Goal: Transaction & Acquisition: Purchase product/service

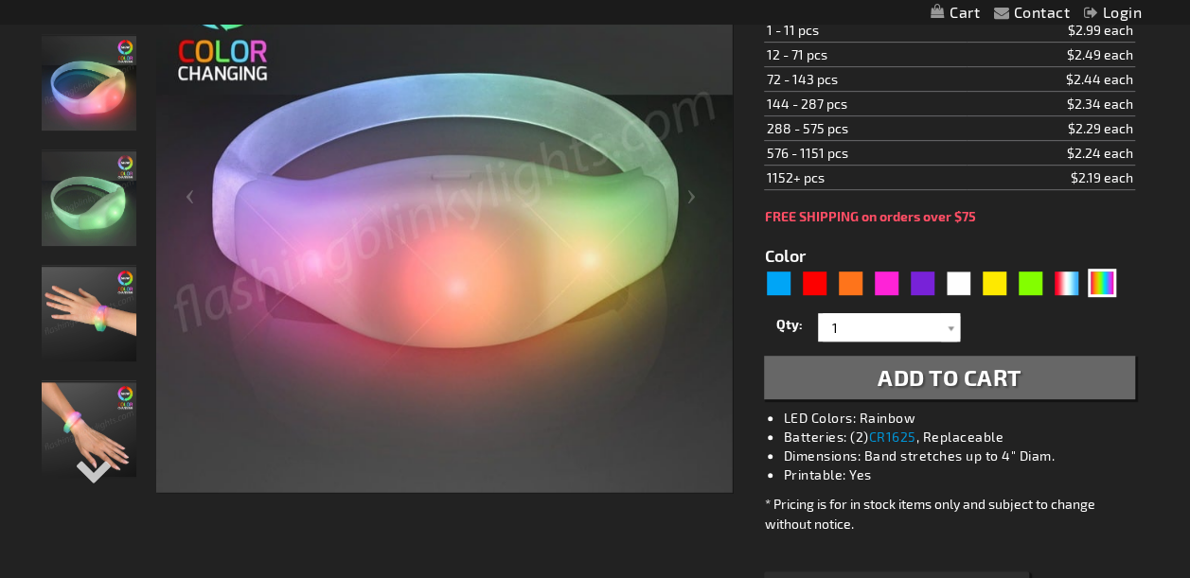
scroll to position [215, 0]
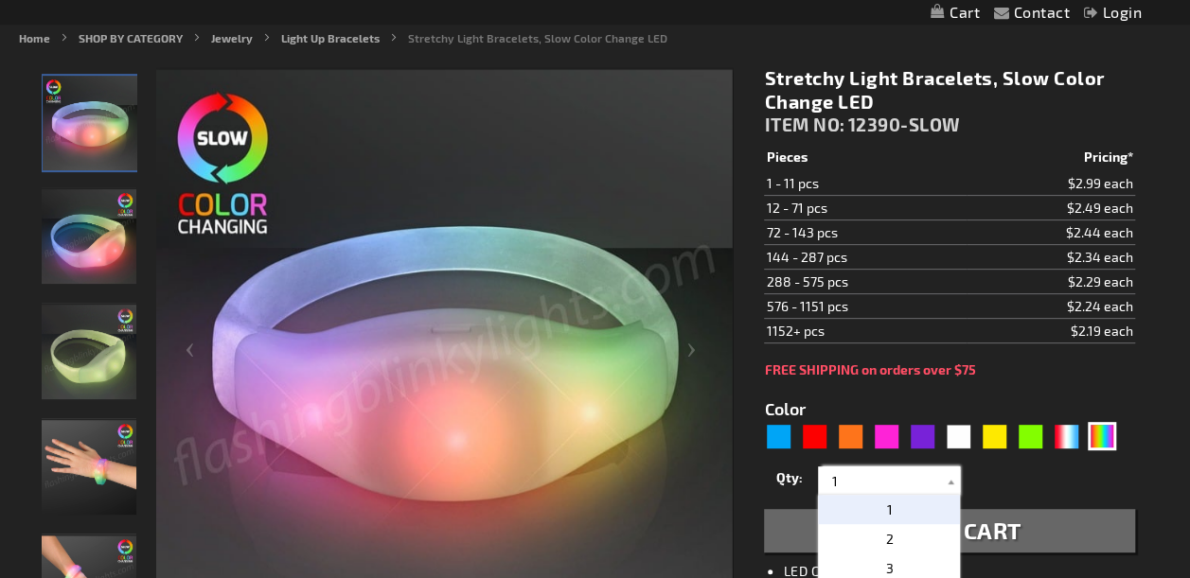
click at [894, 476] on input "1" at bounding box center [891, 481] width 137 height 28
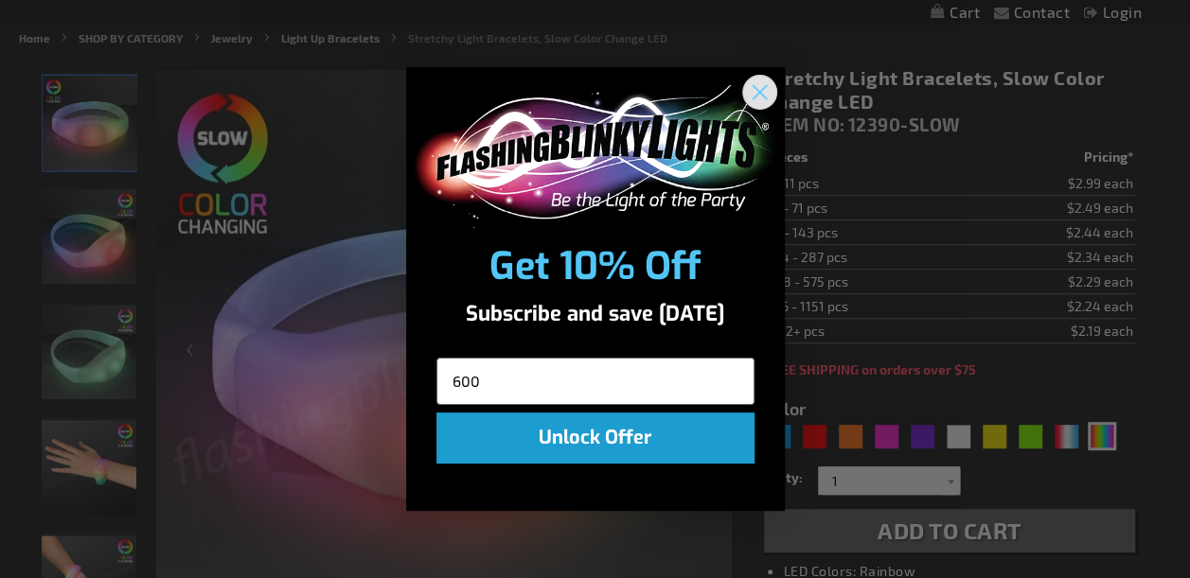
type input "600"
click at [769, 97] on circle "Close dialog" at bounding box center [758, 92] width 31 height 31
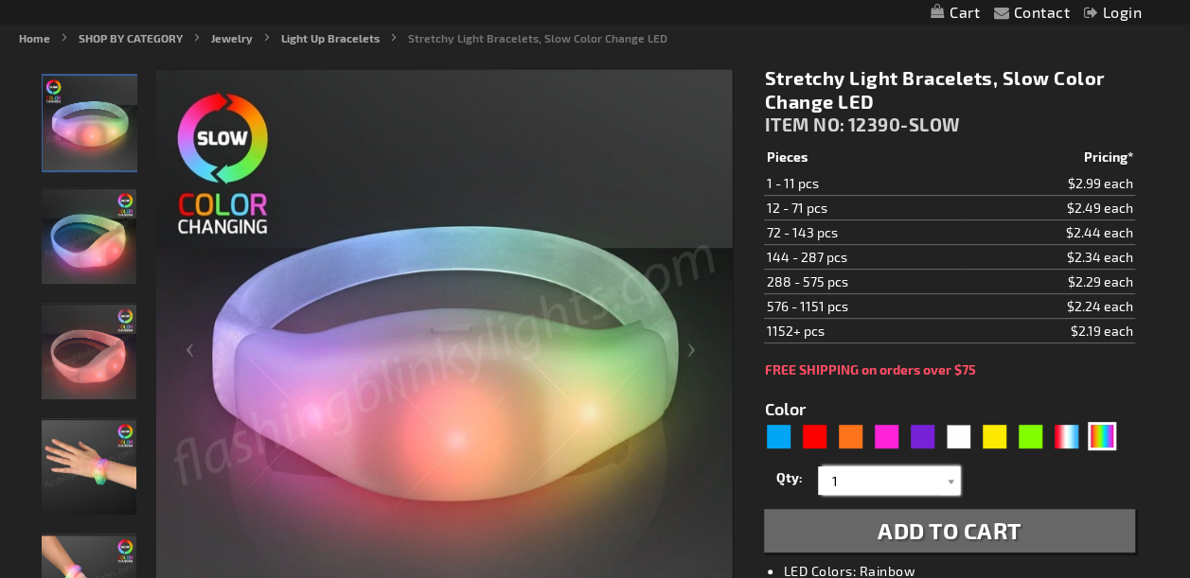
click at [879, 481] on input "1" at bounding box center [891, 481] width 137 height 28
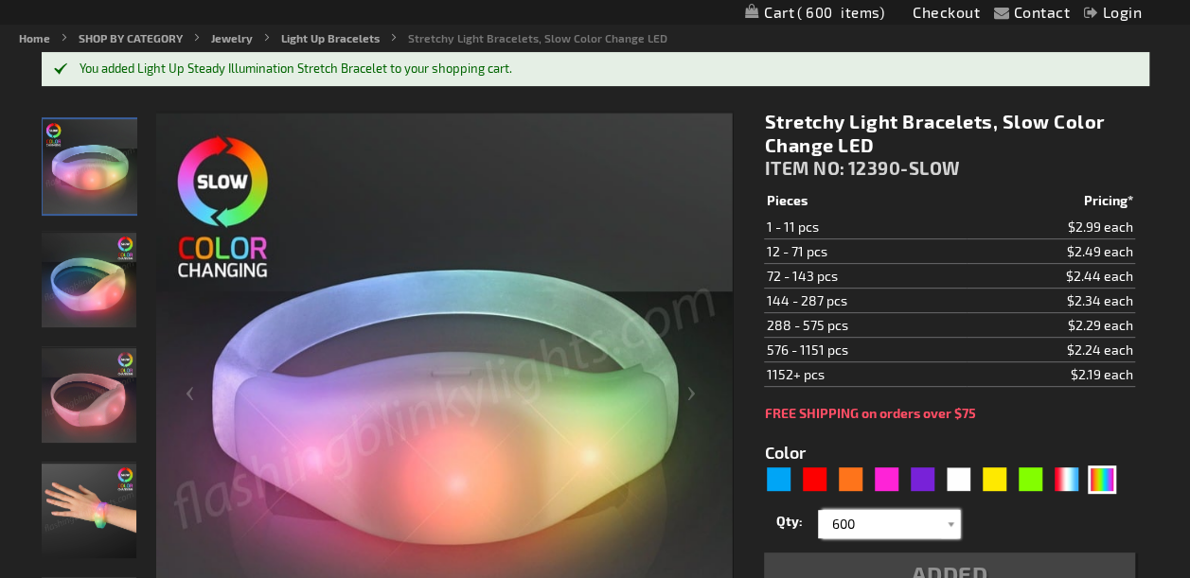
type input "600"
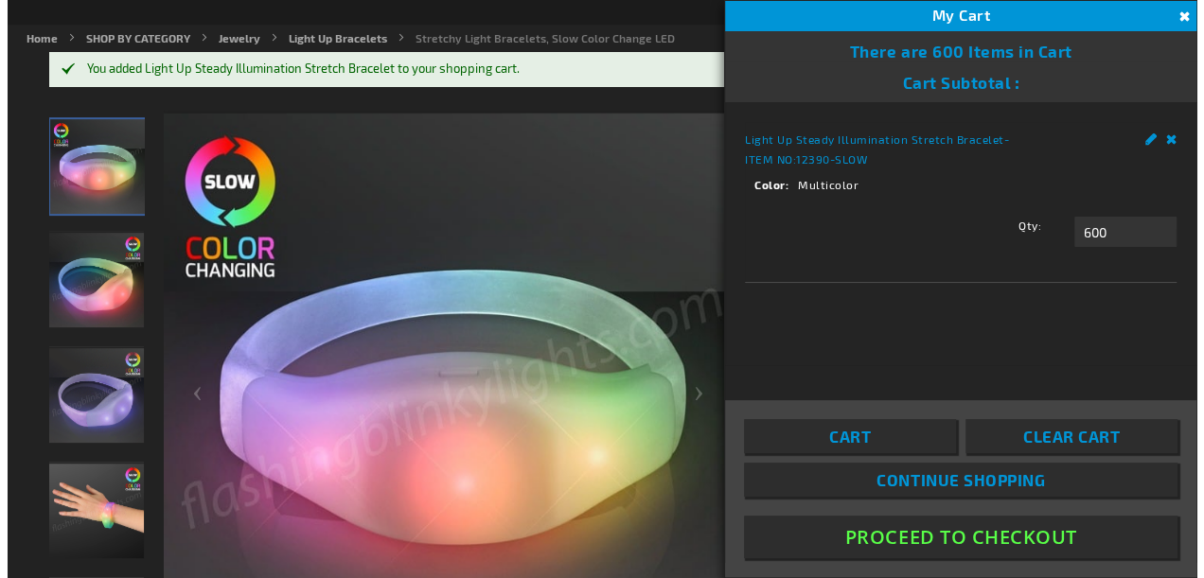
scroll to position [200, 0]
